Goal: Information Seeking & Learning: Check status

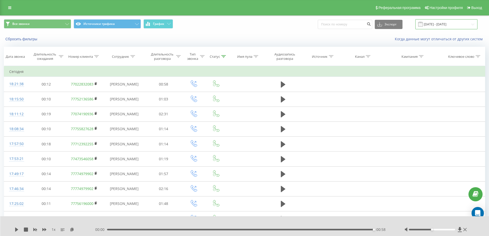
click at [443, 24] on input "[DATE] - [DATE]" at bounding box center [447, 24] width 62 height 10
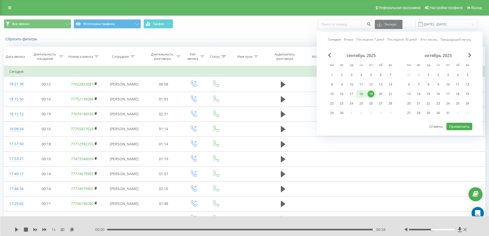
click at [361, 94] on div "18" at bounding box center [361, 94] width 7 height 7
click at [463, 126] on button "Применить" at bounding box center [460, 126] width 26 height 7
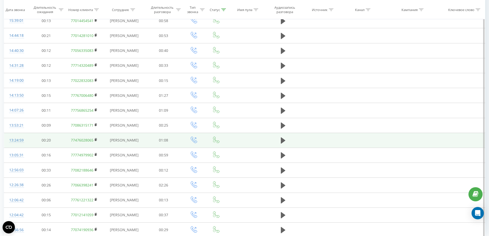
scroll to position [234, 0]
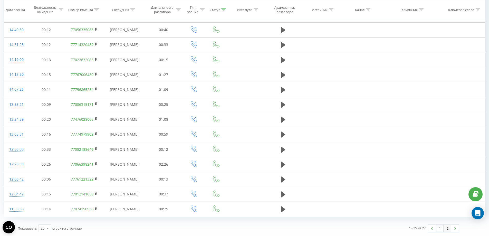
click at [448, 230] on link "2" at bounding box center [448, 228] width 8 height 7
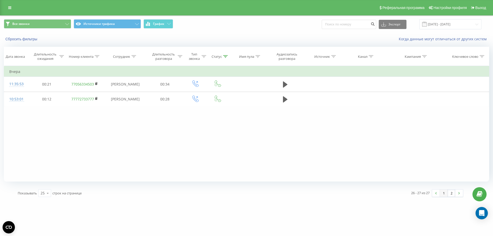
click at [445, 194] on link "1" at bounding box center [444, 193] width 8 height 7
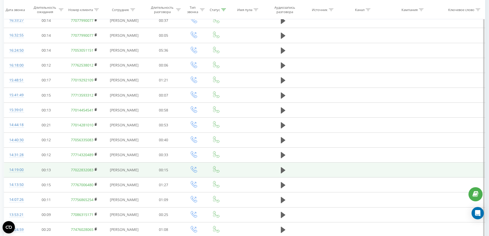
scroll to position [128, 0]
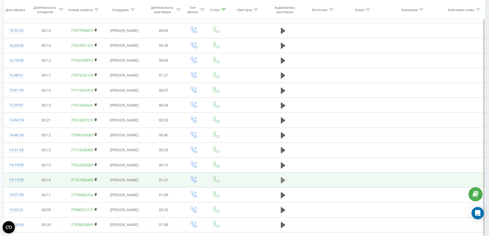
click at [284, 181] on icon at bounding box center [283, 180] width 5 height 6
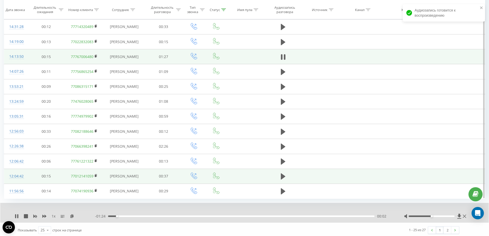
scroll to position [254, 0]
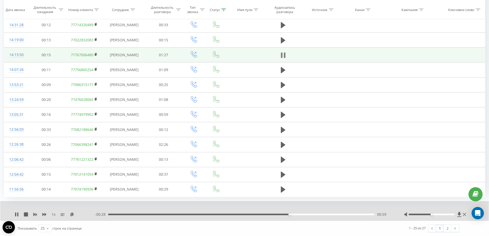
click at [283, 56] on icon at bounding box center [283, 55] width 5 height 7
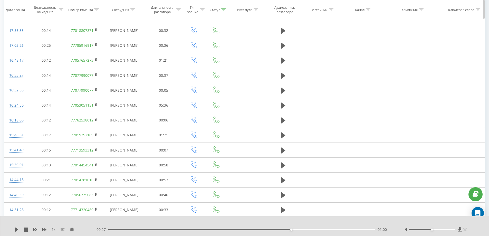
scroll to position [0, 0]
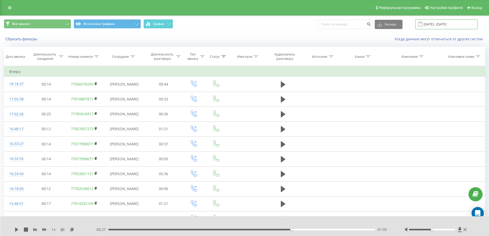
click at [443, 24] on input "[DATE] - [DATE]" at bounding box center [447, 24] width 62 height 10
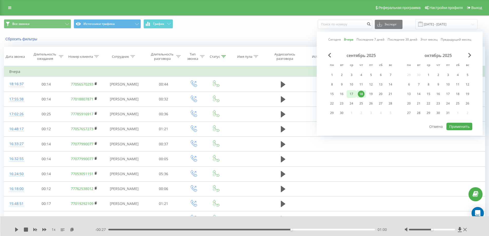
click at [354, 92] on div "17" at bounding box center [351, 94] width 7 height 7
click at [463, 125] on button "Применить" at bounding box center [460, 126] width 26 height 7
type input "[DATE] - [DATE]"
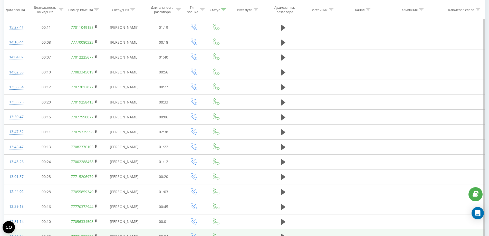
scroll to position [234, 0]
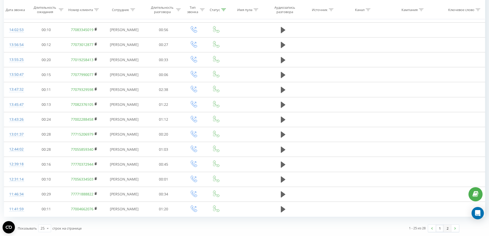
click at [446, 227] on link "2" at bounding box center [448, 228] width 8 height 7
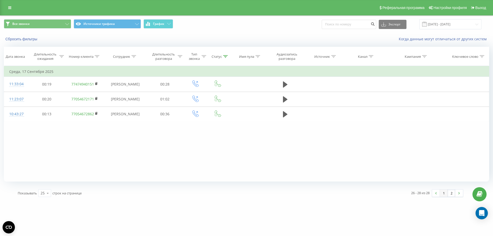
click at [444, 192] on link "1" at bounding box center [444, 193] width 8 height 7
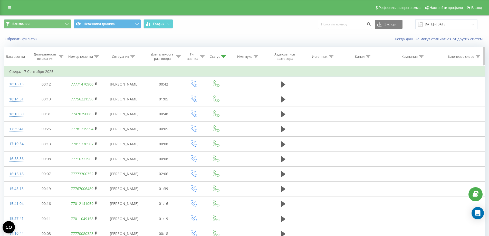
click at [97, 55] on div at bounding box center [96, 56] width 5 height 4
click at [70, 92] on input "text" at bounding box center [84, 93] width 45 height 9
type input "[PERSON_NAME]"
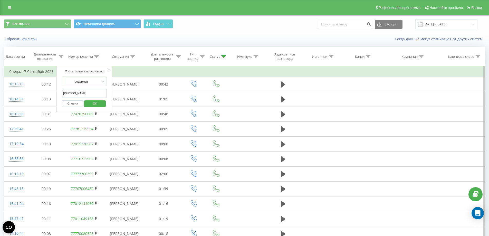
click at [95, 104] on span "OK" at bounding box center [95, 103] width 14 height 8
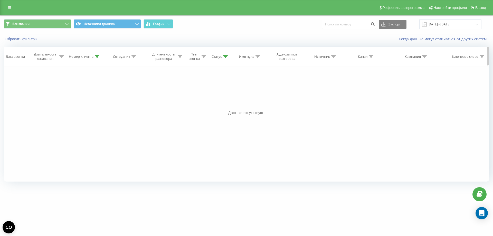
click at [97, 55] on icon at bounding box center [97, 56] width 5 height 3
click at [79, 92] on input "[PERSON_NAME]" at bounding box center [84, 93] width 45 height 9
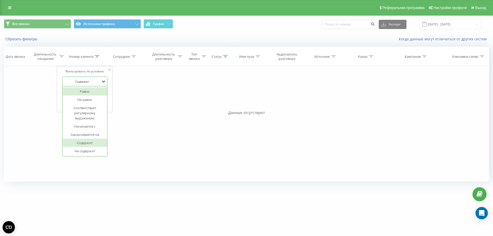
click at [101, 81] on icon at bounding box center [103, 81] width 5 height 5
click at [93, 153] on div "Не содержит" at bounding box center [85, 151] width 45 height 8
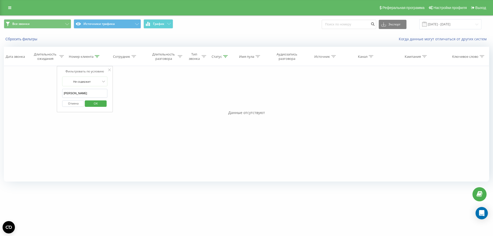
click at [98, 106] on span "OK" at bounding box center [96, 103] width 14 height 8
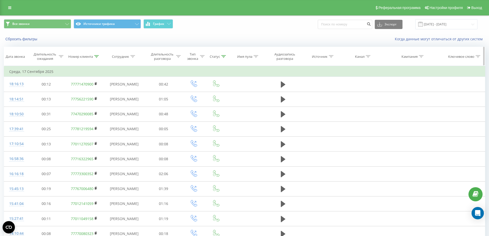
click at [133, 57] on icon at bounding box center [133, 56] width 5 height 3
click at [118, 92] on input "text" at bounding box center [124, 93] width 45 height 9
type input "[PERSON_NAME]"
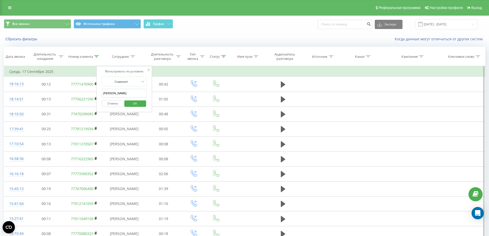
click at [137, 104] on span "OK" at bounding box center [135, 103] width 14 height 8
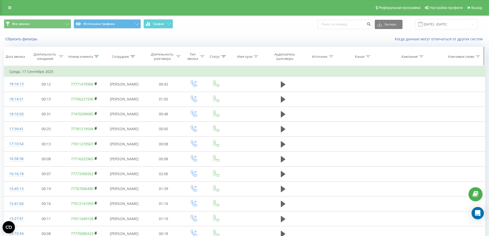
click at [178, 56] on icon at bounding box center [178, 56] width 5 height 3
click at [178, 57] on icon at bounding box center [178, 56] width 5 height 3
click at [222, 58] on div at bounding box center [223, 56] width 5 height 4
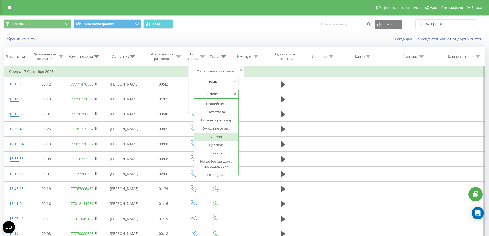
click at [220, 93] on div at bounding box center [213, 93] width 36 height 5
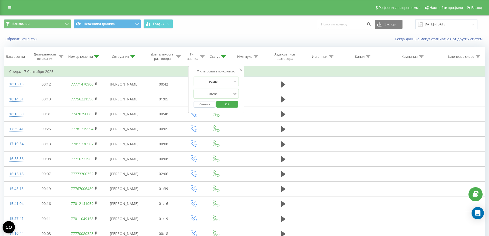
click at [222, 103] on span "OK" at bounding box center [227, 104] width 14 height 8
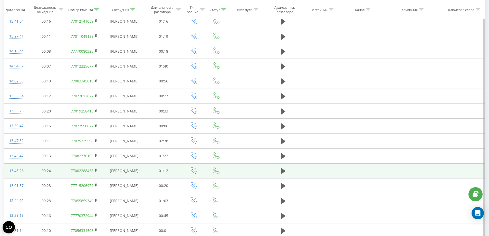
scroll to position [234, 0]
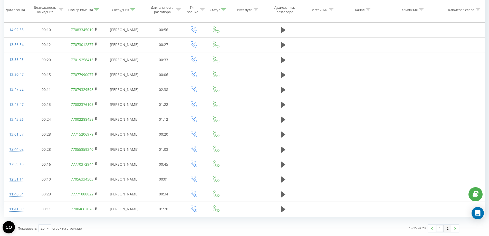
click at [447, 229] on link "2" at bounding box center [448, 228] width 8 height 7
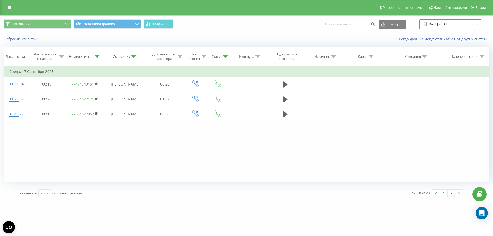
click at [447, 22] on input "[DATE] - [DATE]" at bounding box center [450, 24] width 62 height 10
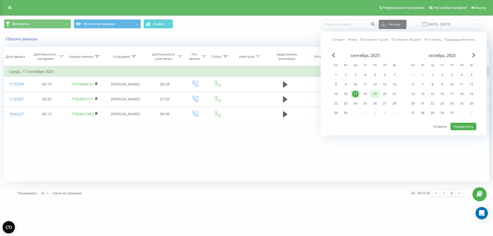
click at [376, 93] on div "19" at bounding box center [375, 94] width 7 height 7
click at [457, 127] on button "Применить" at bounding box center [464, 126] width 26 height 7
type input "[DATE] - [DATE]"
